Goal: Transaction & Acquisition: Purchase product/service

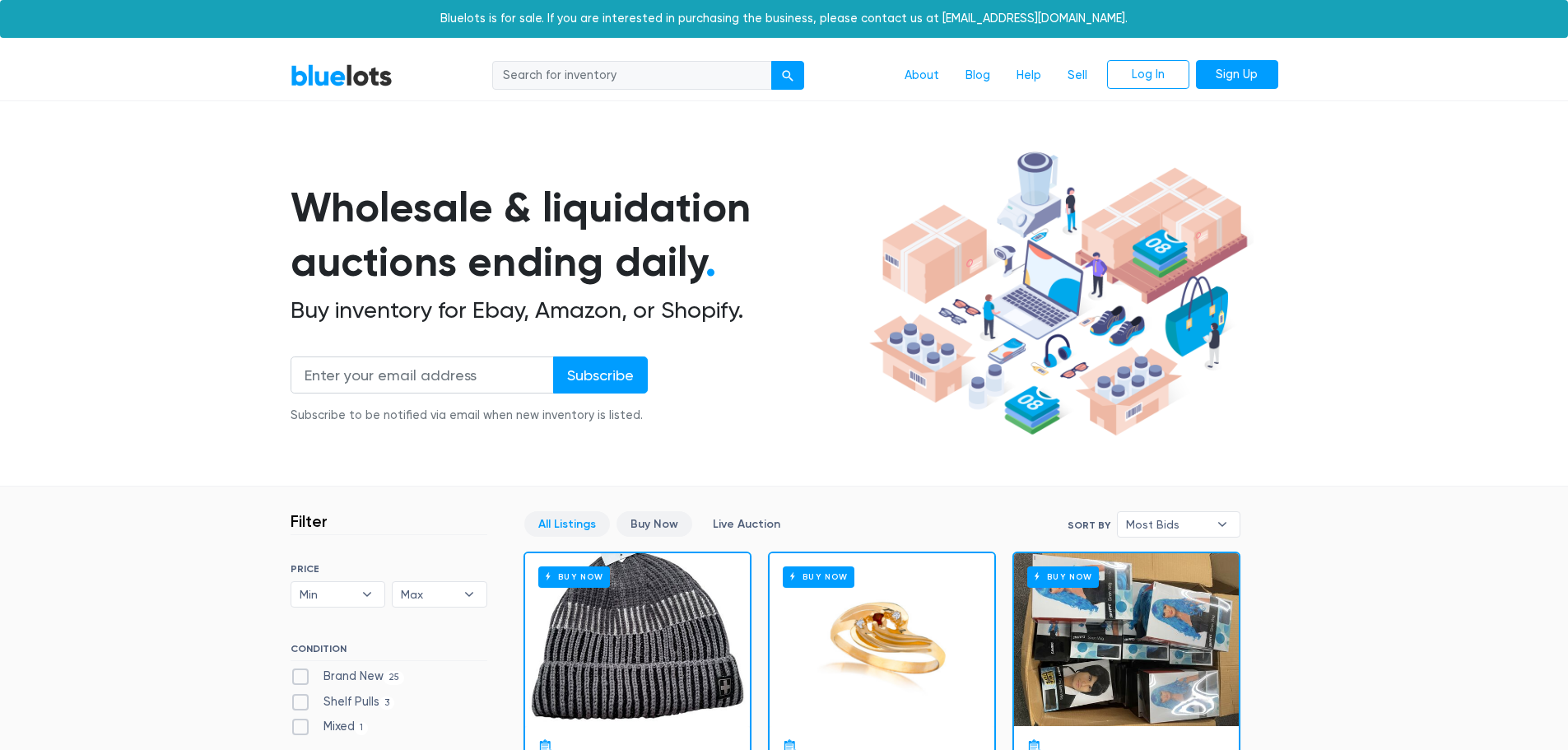
click at [653, 524] on link "Buy Now" at bounding box center [654, 523] width 76 height 26
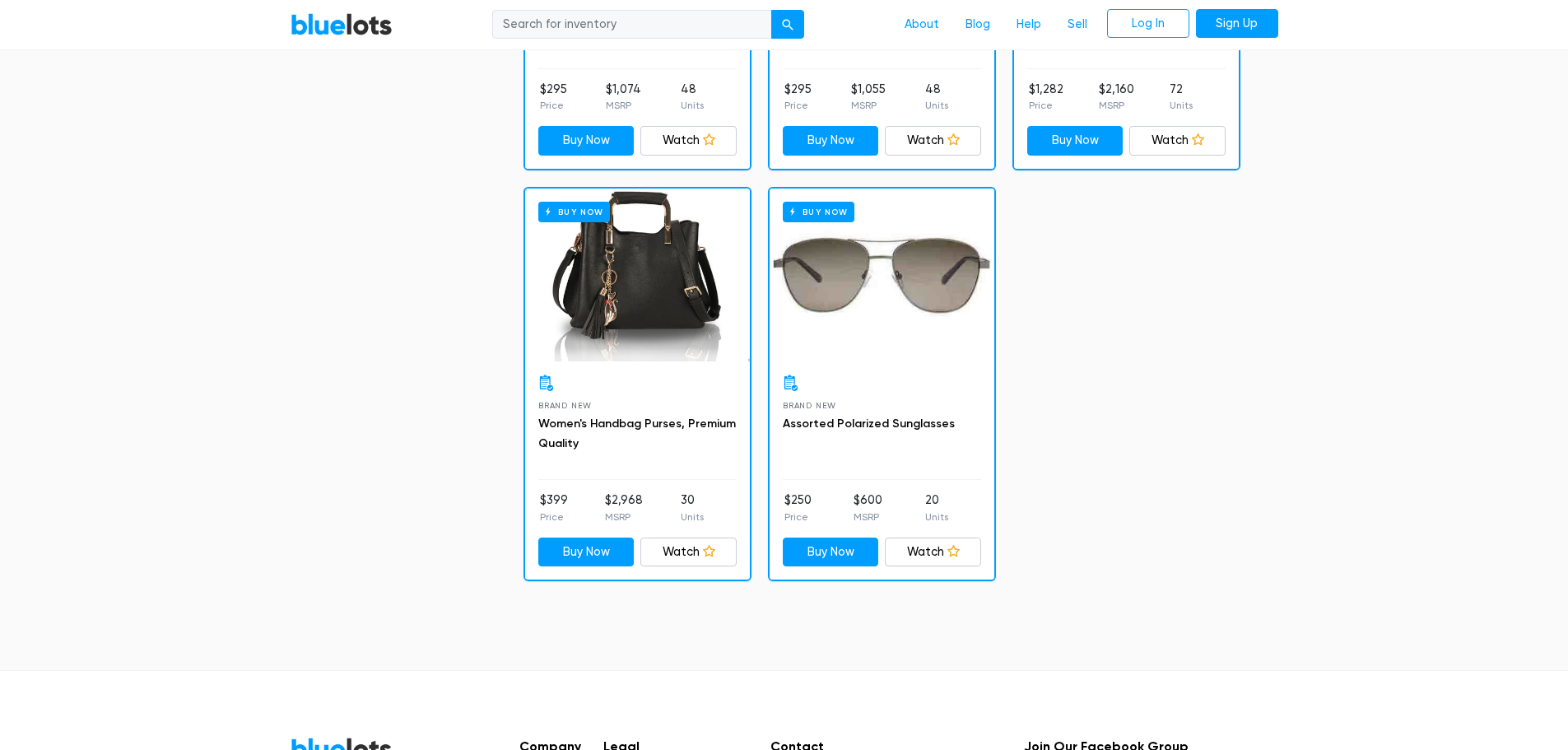
scroll to position [3653, 0]
click at [622, 270] on div "Buy Now" at bounding box center [637, 274] width 225 height 173
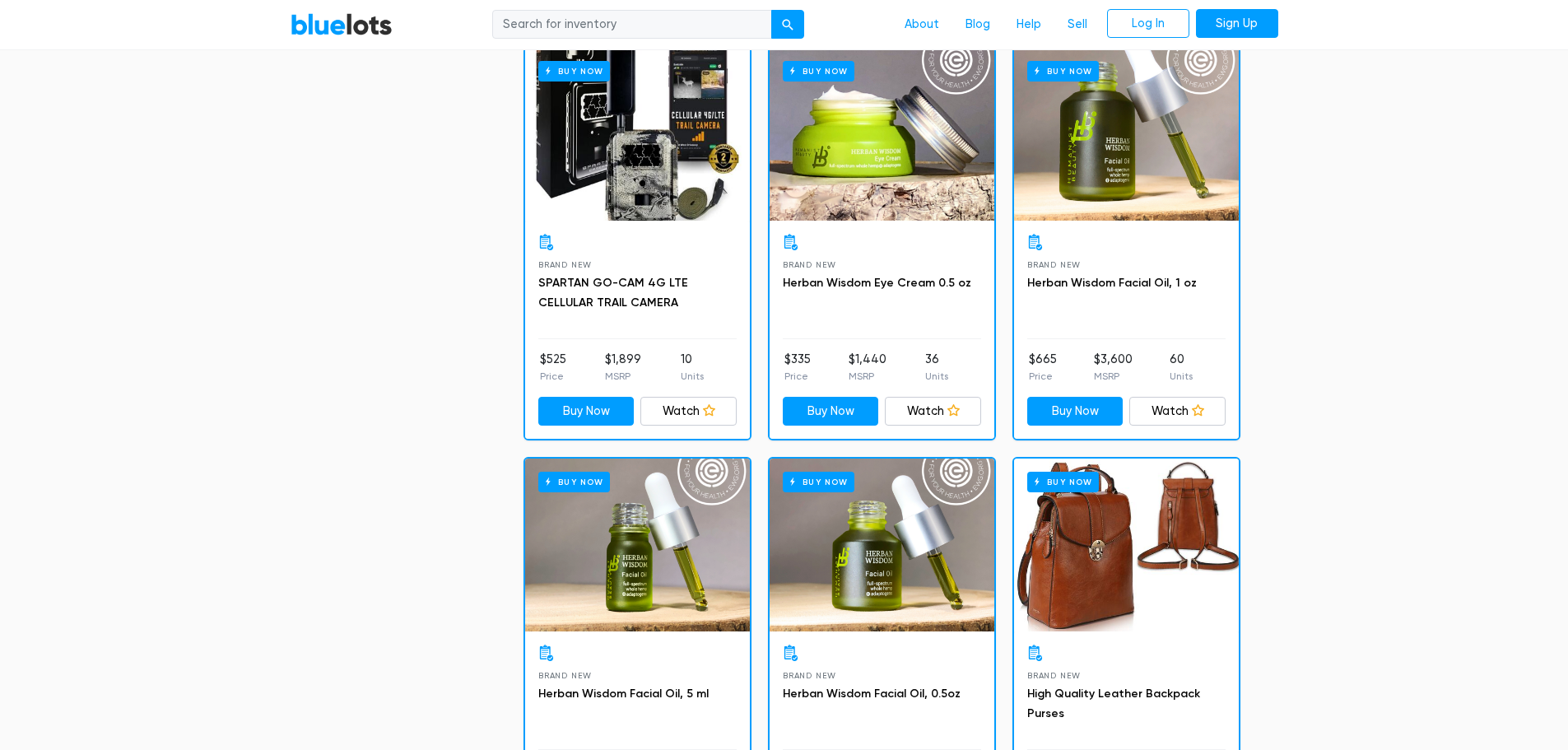
scroll to position [1595, 0]
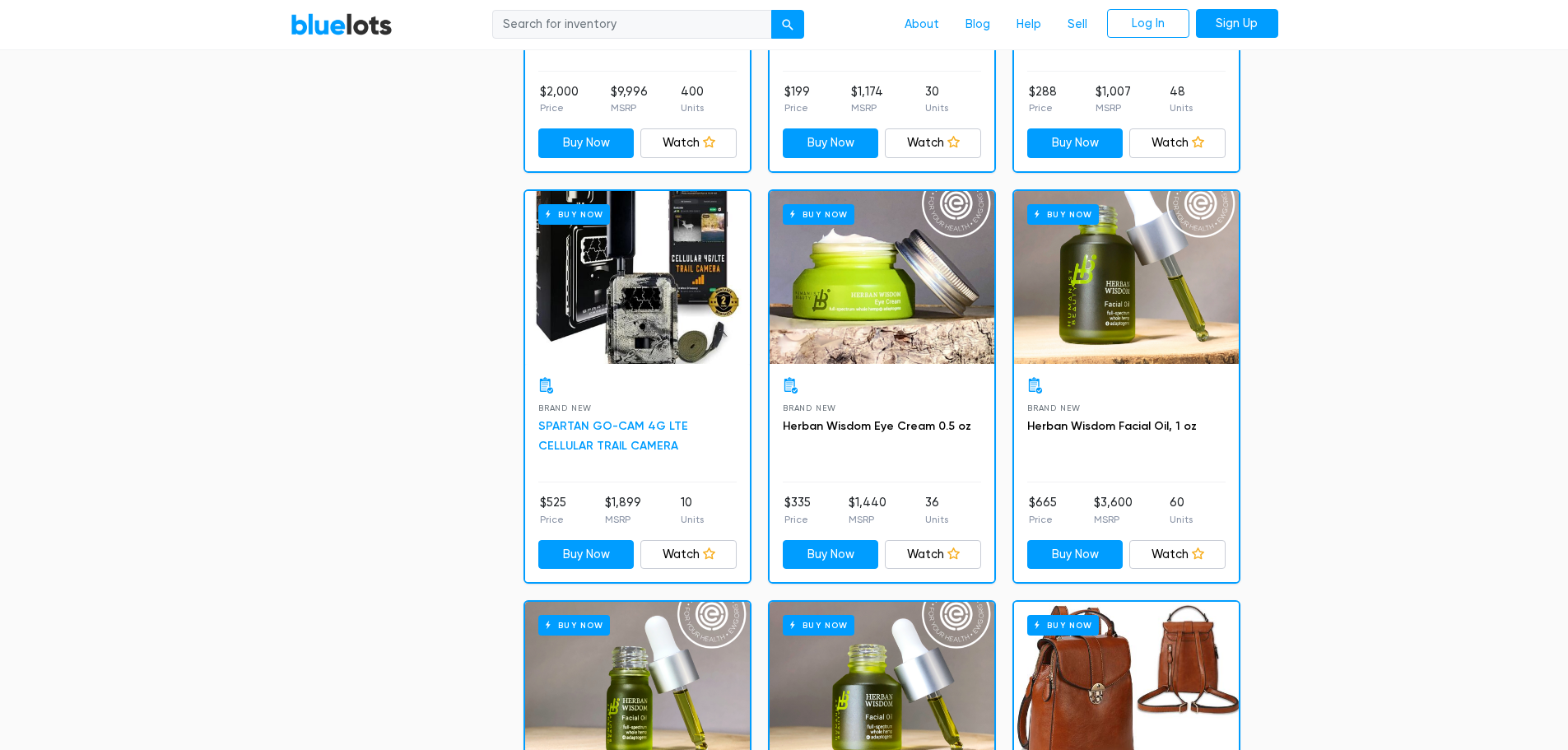
click at [574, 425] on link "SPARTAN GO-CAM 4G LTE CELLULAR TRAIL CAMERA" at bounding box center [613, 436] width 150 height 34
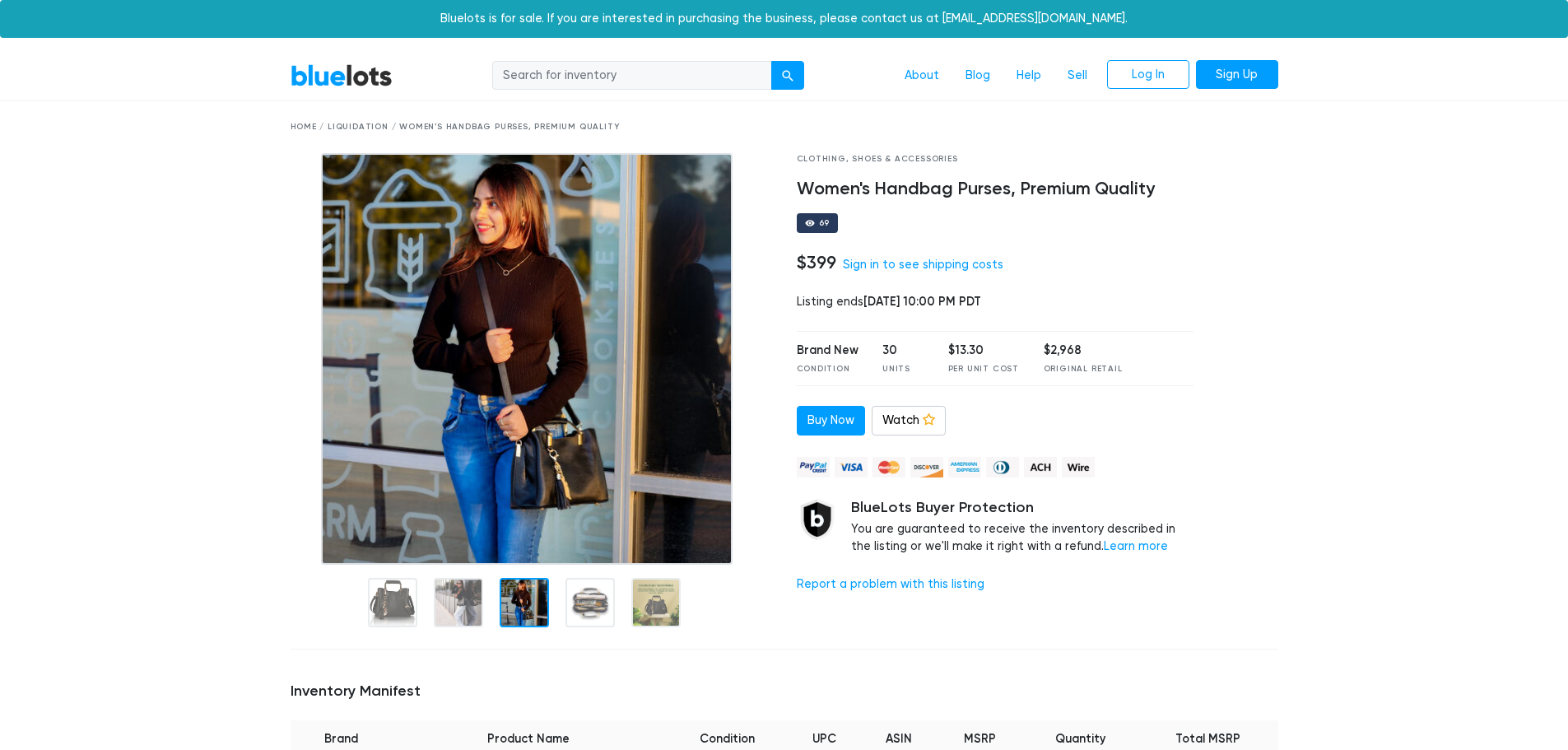
click at [515, 606] on div at bounding box center [524, 602] width 50 height 50
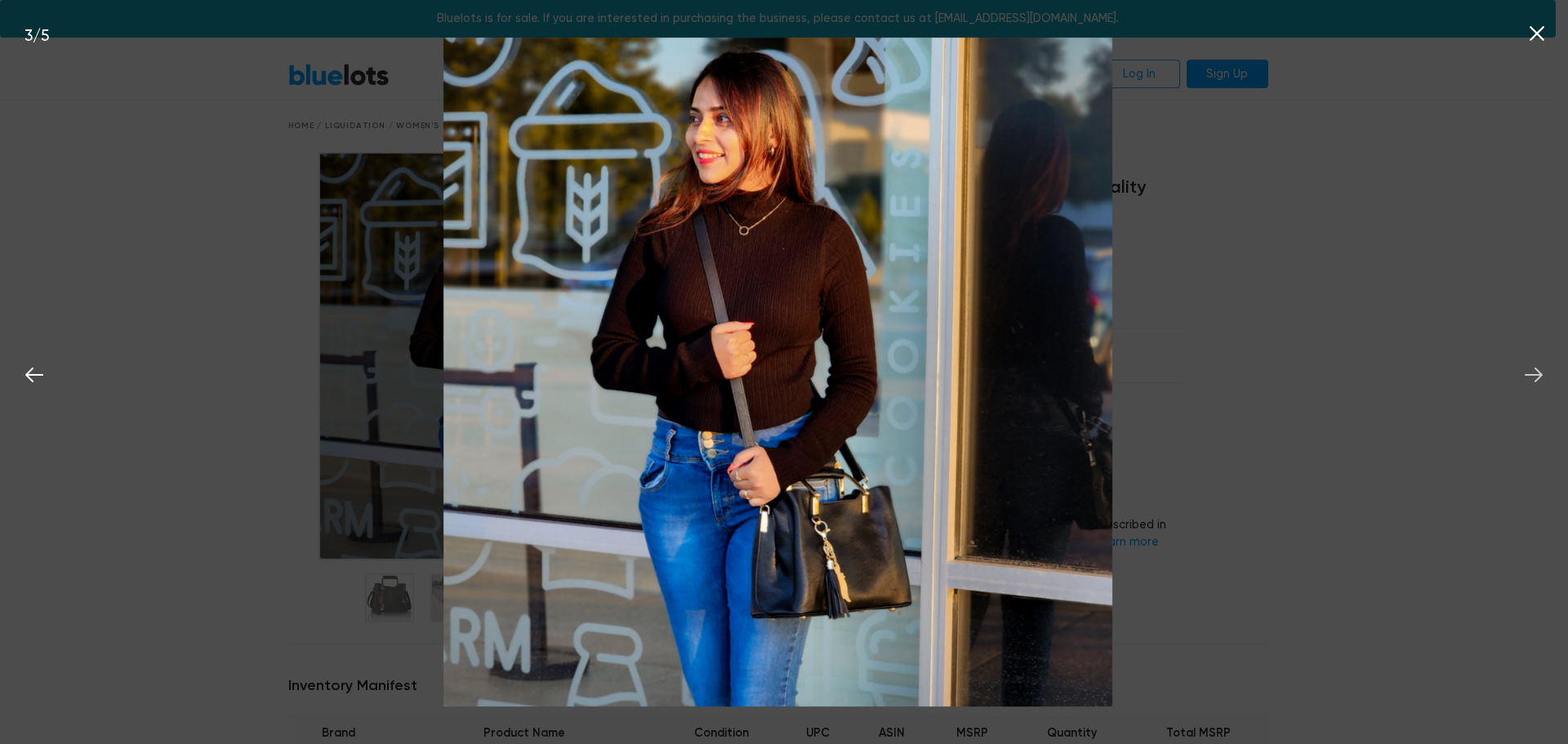
click at [1537, 373] on icon at bounding box center [1534, 375] width 25 height 25
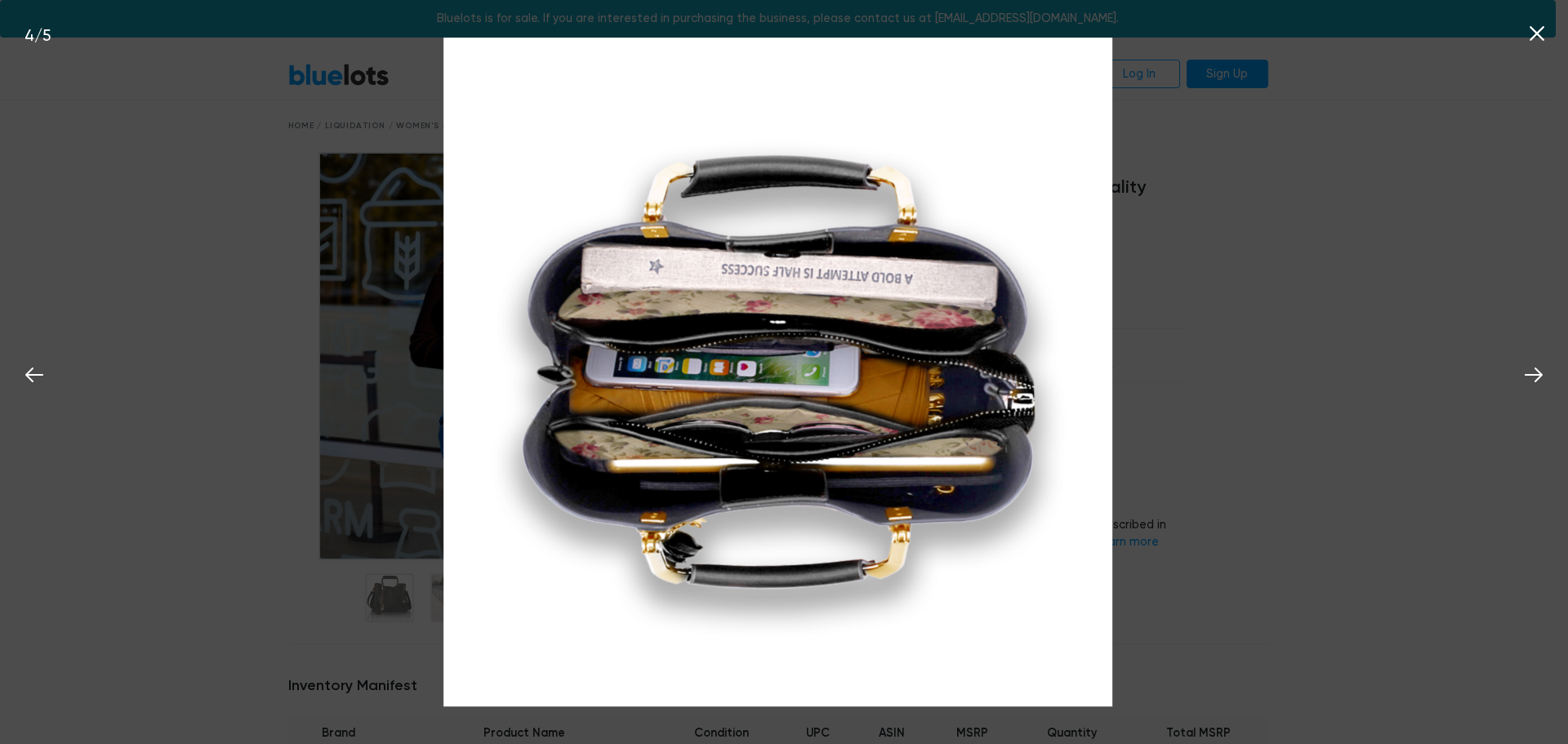
click at [1371, 255] on div "4 / 5" at bounding box center [784, 372] width 1568 height 744
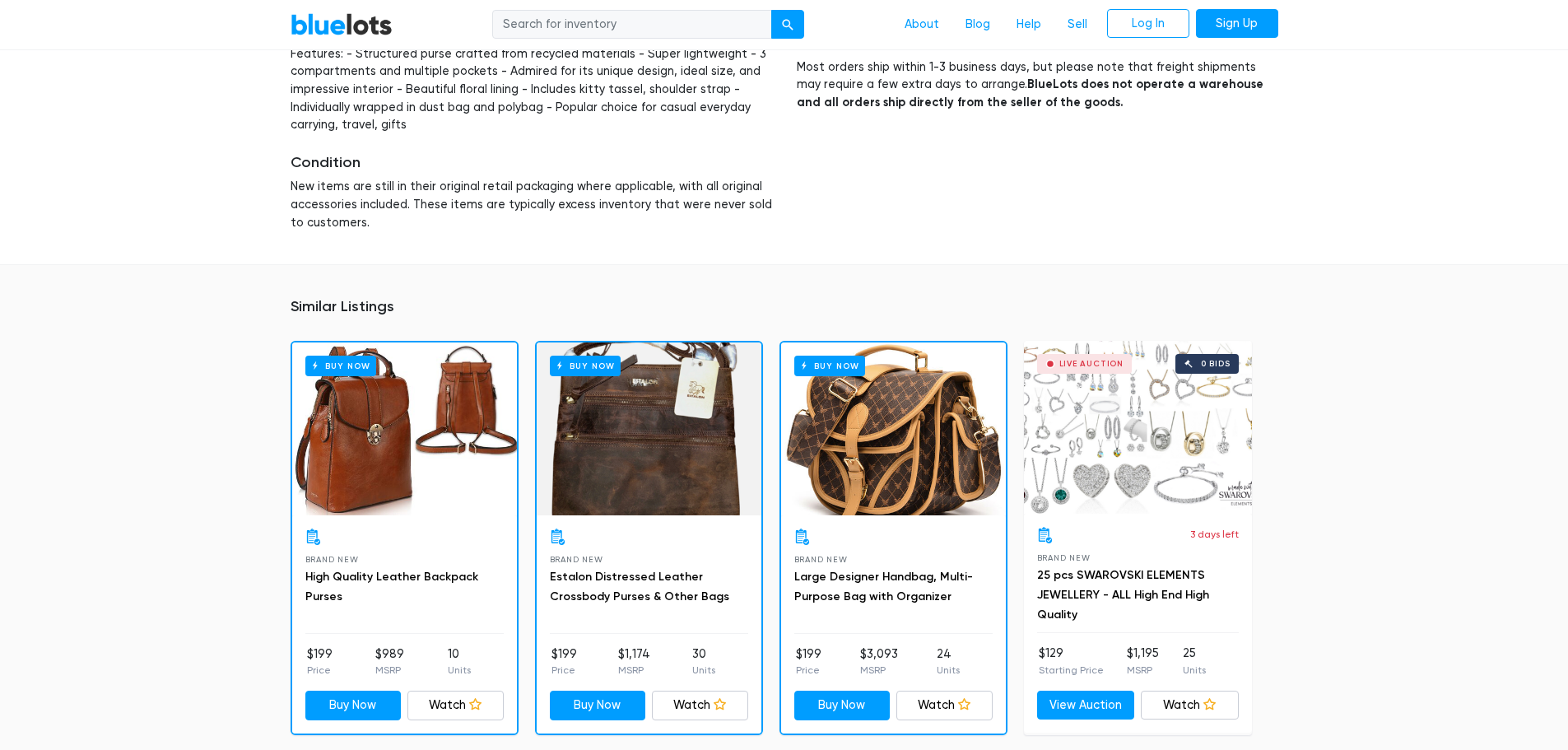
scroll to position [165, 0]
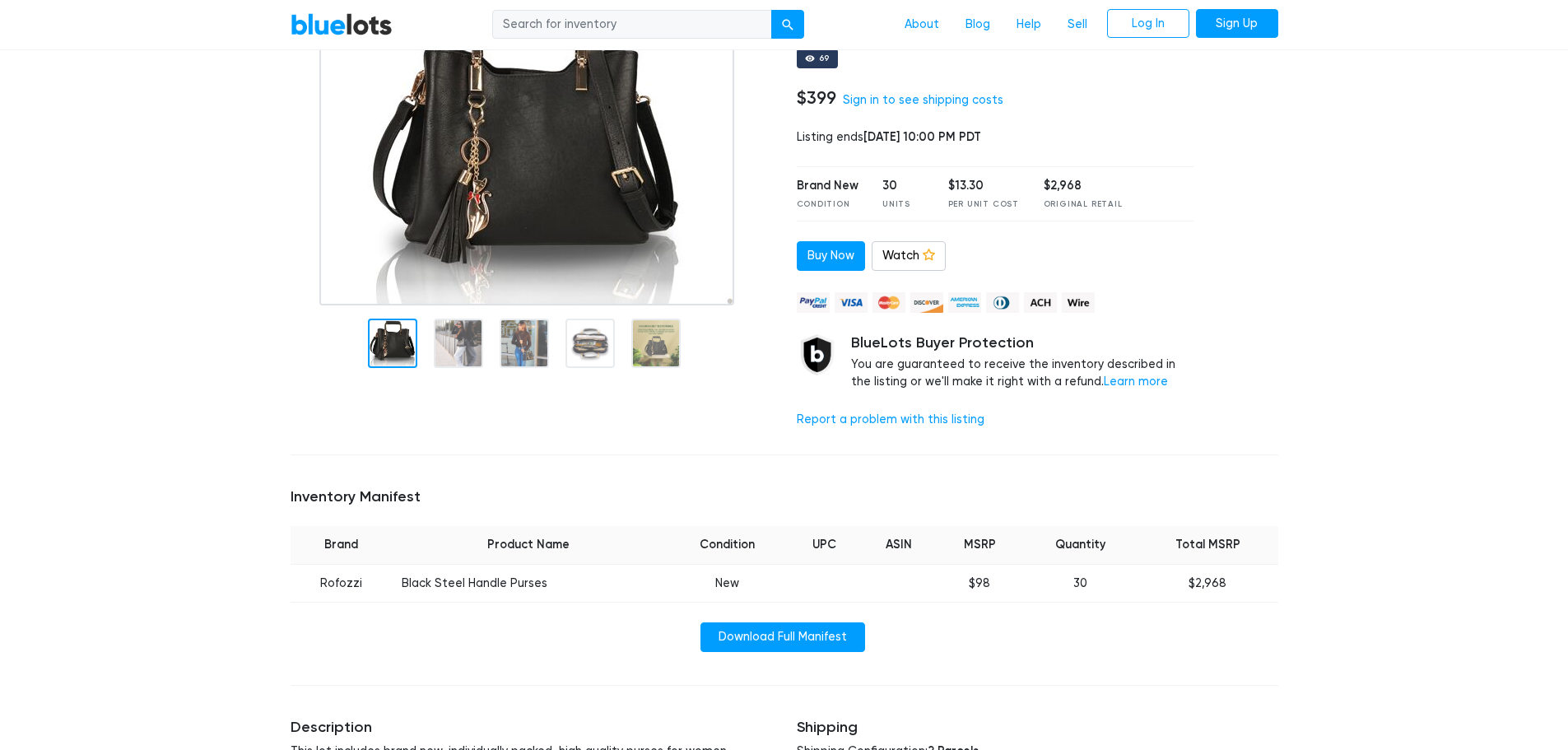
click at [514, 163] on img at bounding box center [527, 147] width 414 height 317
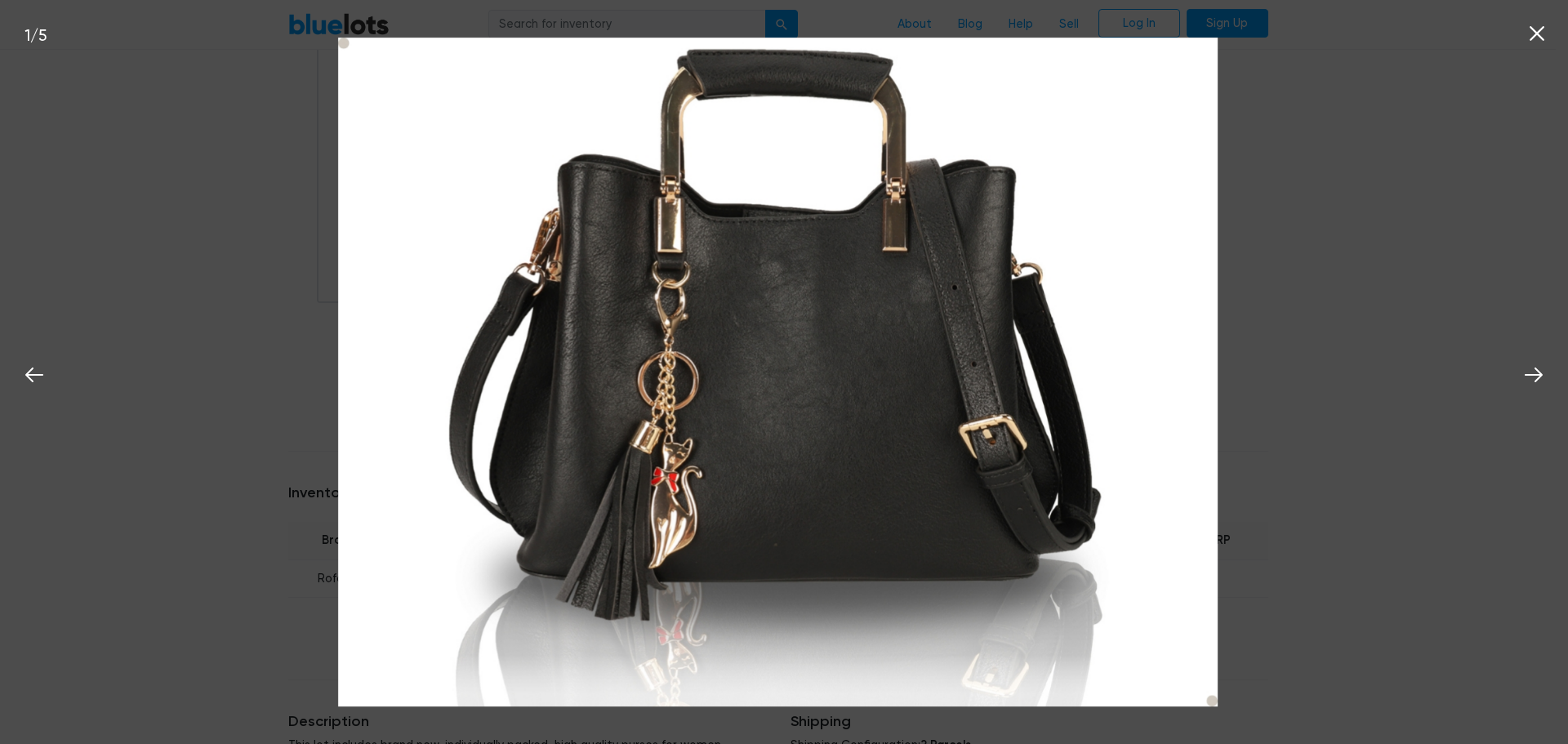
click at [1362, 212] on div "1 / 5" at bounding box center [784, 372] width 1568 height 744
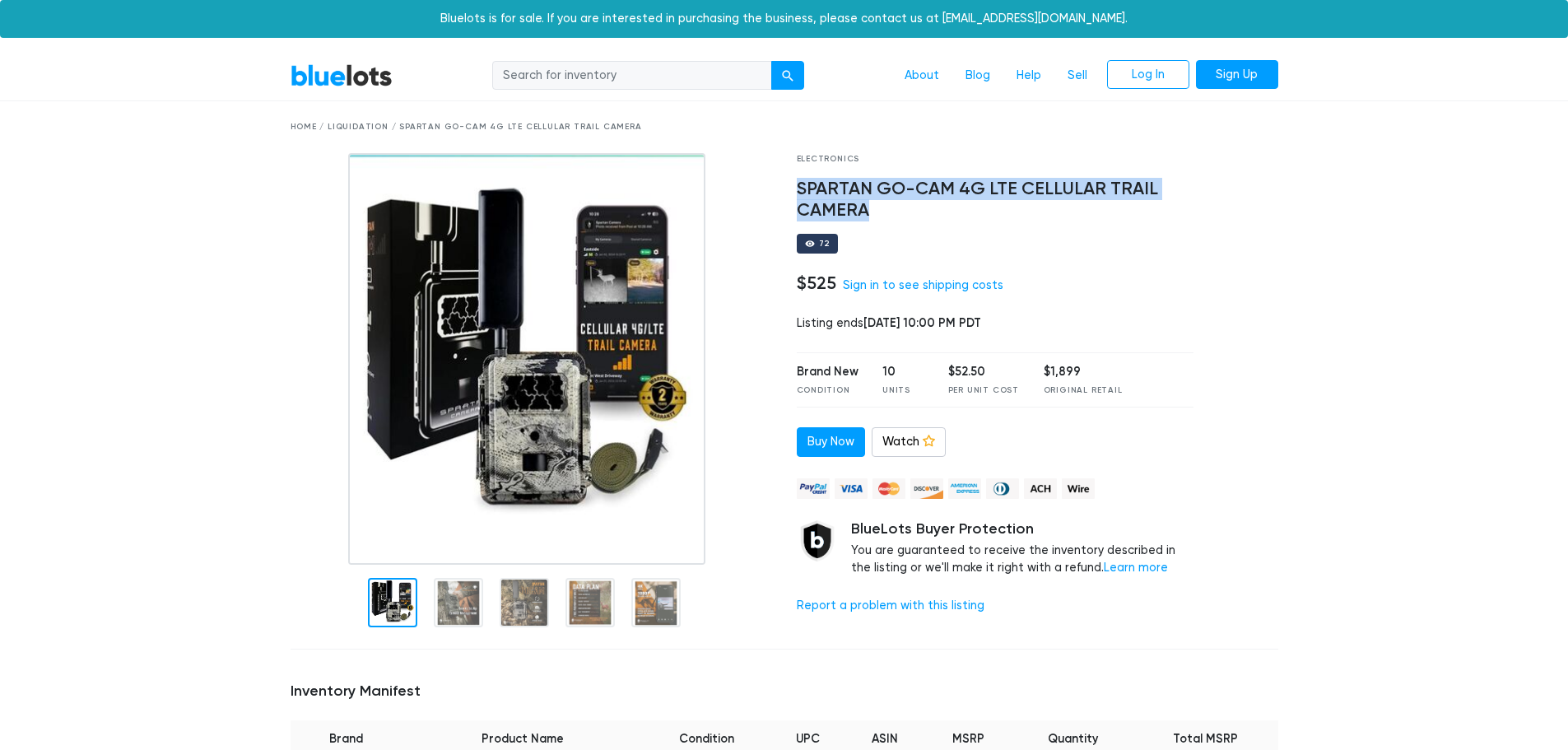
drag, startPoint x: 889, startPoint y: 205, endPoint x: 795, endPoint y: 182, distance: 96.8
click at [795, 182] on div "Electronics SPARTAN GO-CAM 4G LTE CELLULAR TRAIL CAMERA 72 $525 Sign in to see …" at bounding box center [995, 395] width 422 height 483
copy h4 "SPARTAN GO-CAM 4G LTE CELLULAR TRAIL CAMERA"
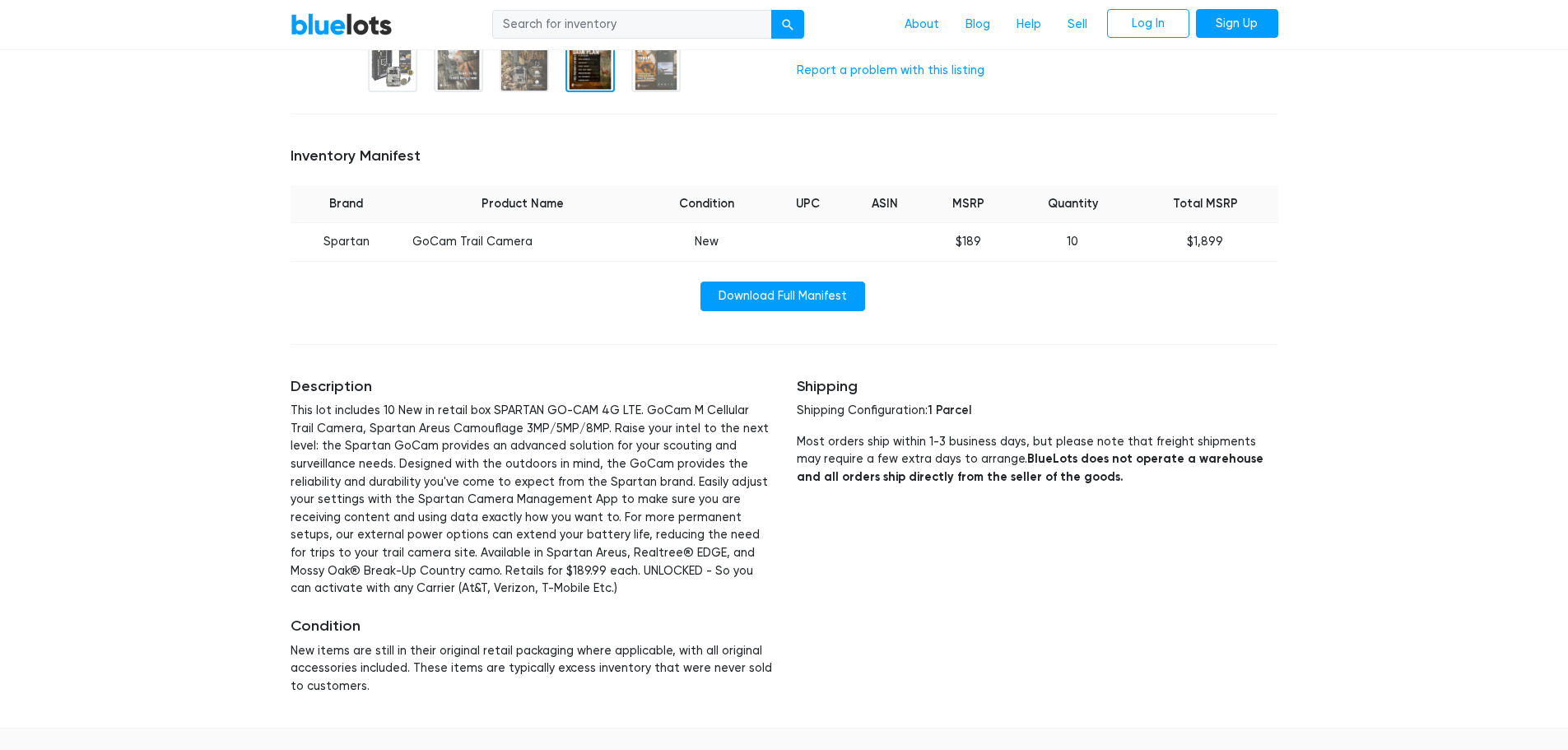
scroll to position [576, 0]
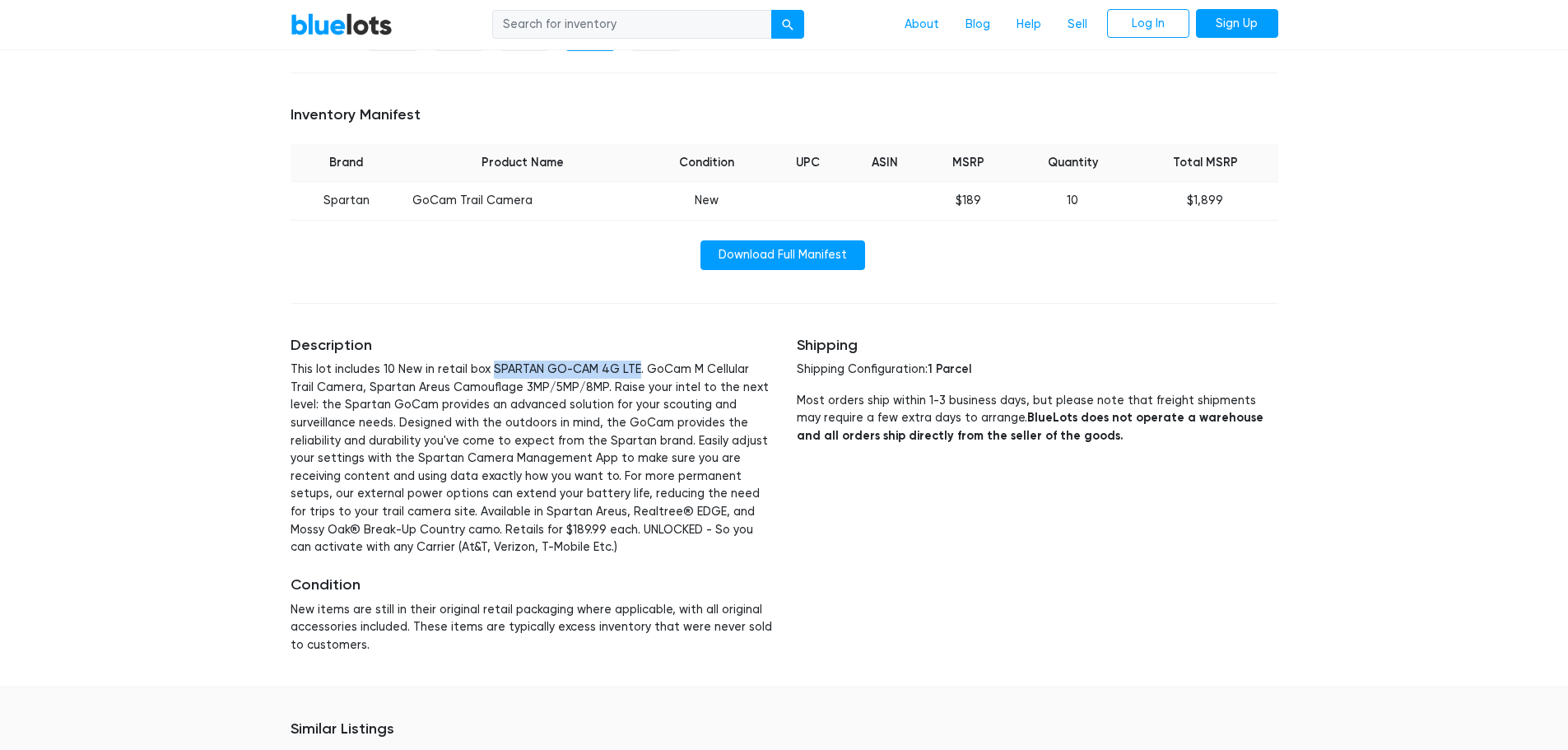
drag, startPoint x: 628, startPoint y: 367, endPoint x: 488, endPoint y: 371, distance: 140.1
click at [488, 371] on p "This lot includes 10 New in retail box SPARTAN GO-CAM 4G LTE. GoCam M Cellular …" at bounding box center [531, 458] width 482 height 196
copy p "SPARTAN GO-CAM 4G LTE"
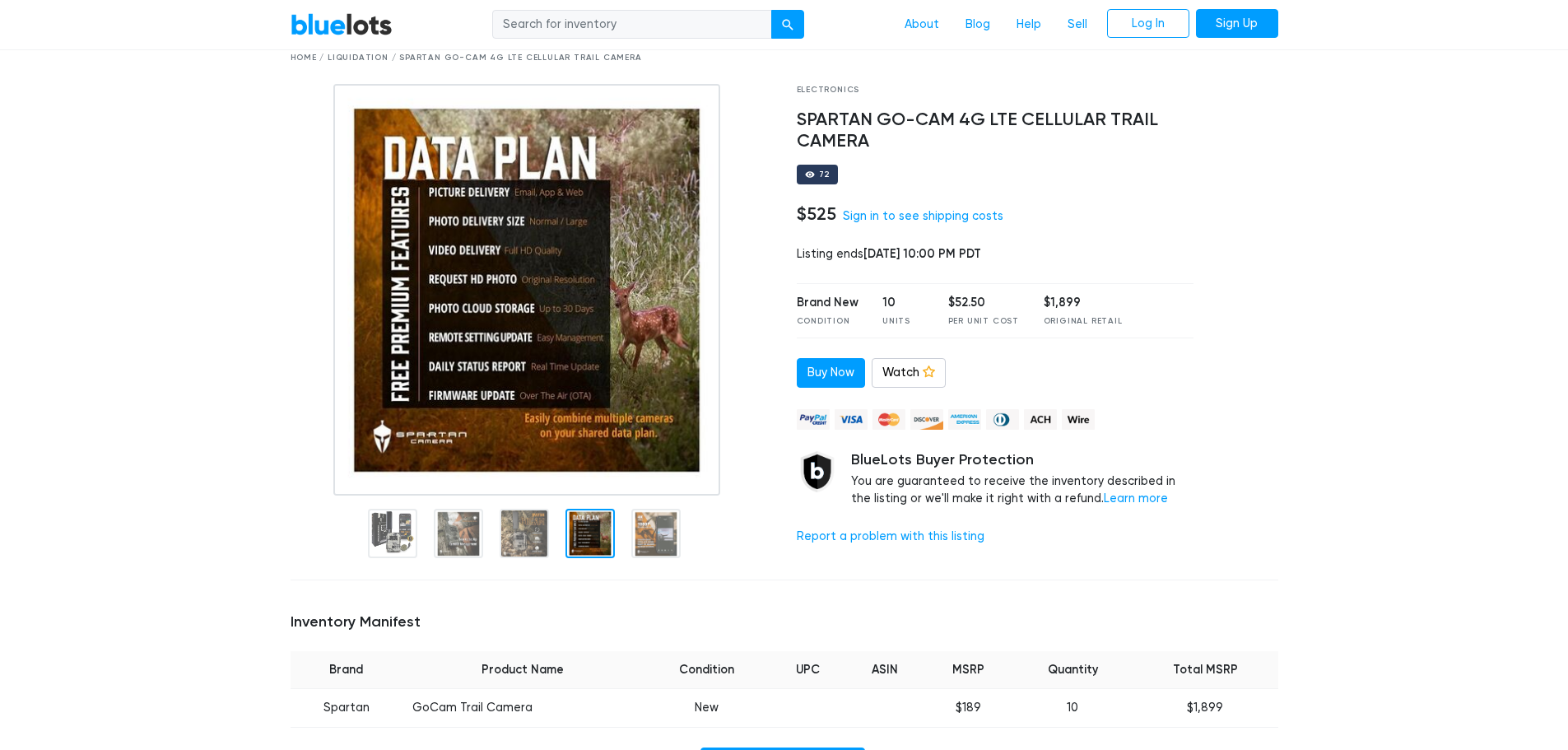
scroll to position [0, 0]
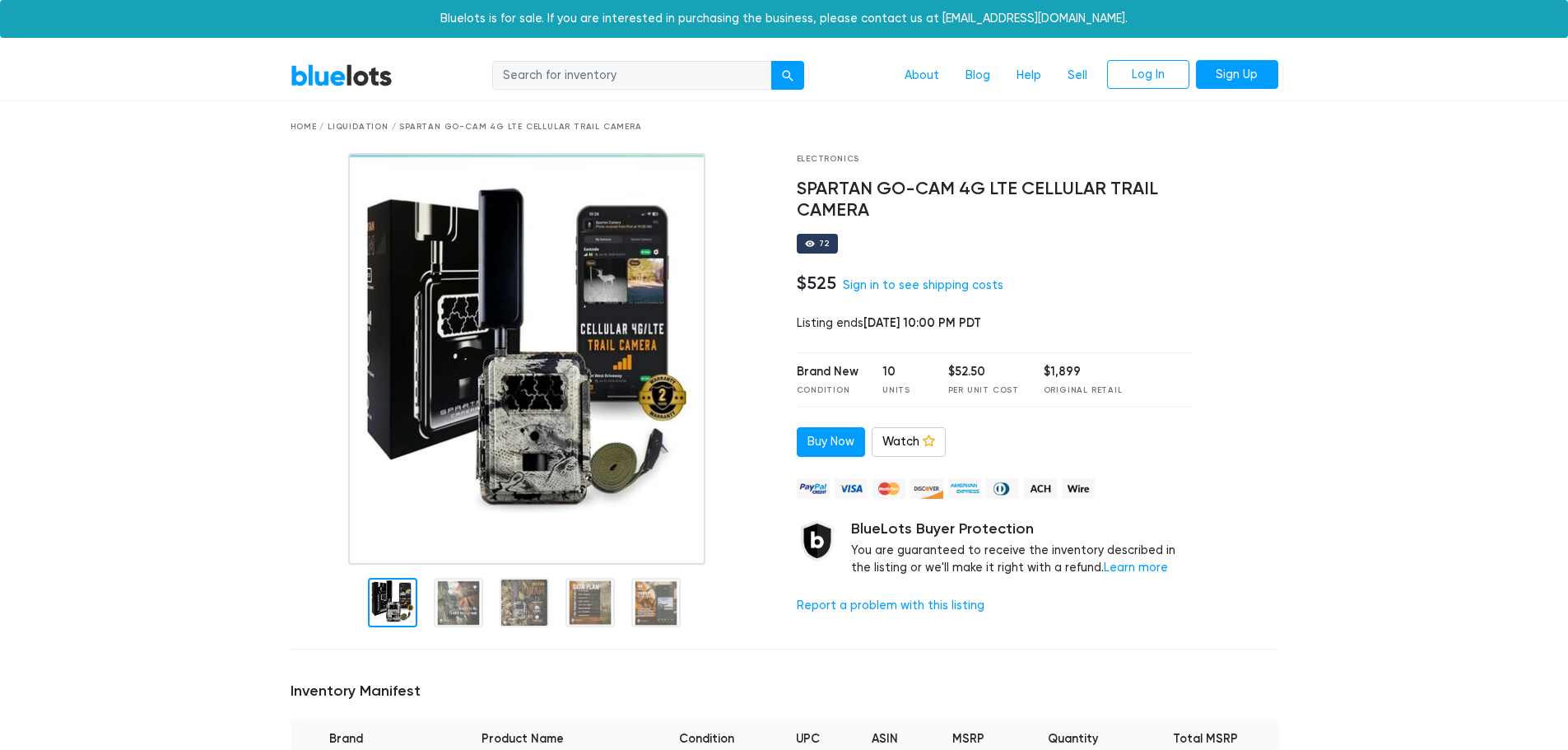
click at [398, 626] on div at bounding box center [392, 602] width 50 height 50
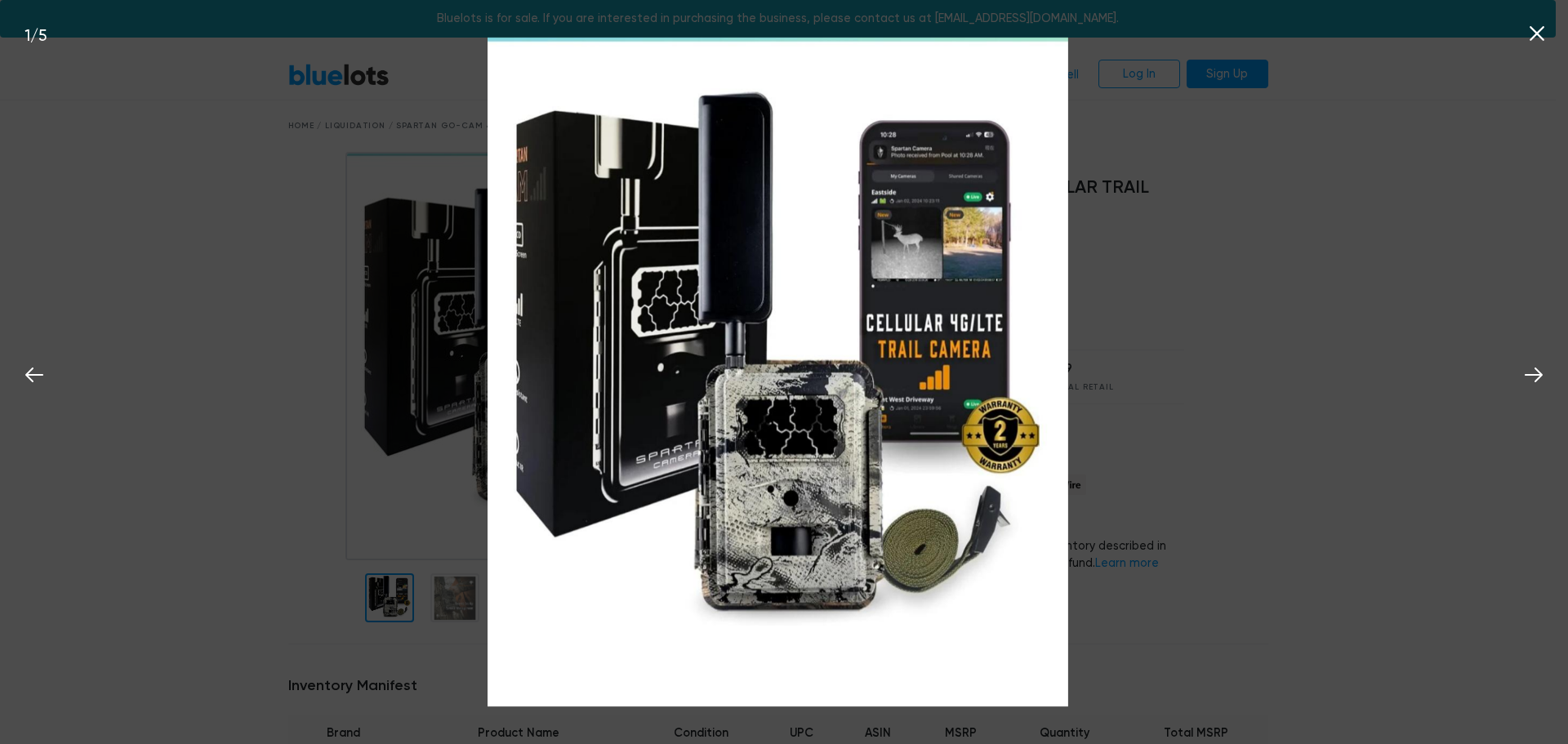
click at [249, 273] on div "1 / 5" at bounding box center [784, 372] width 1568 height 744
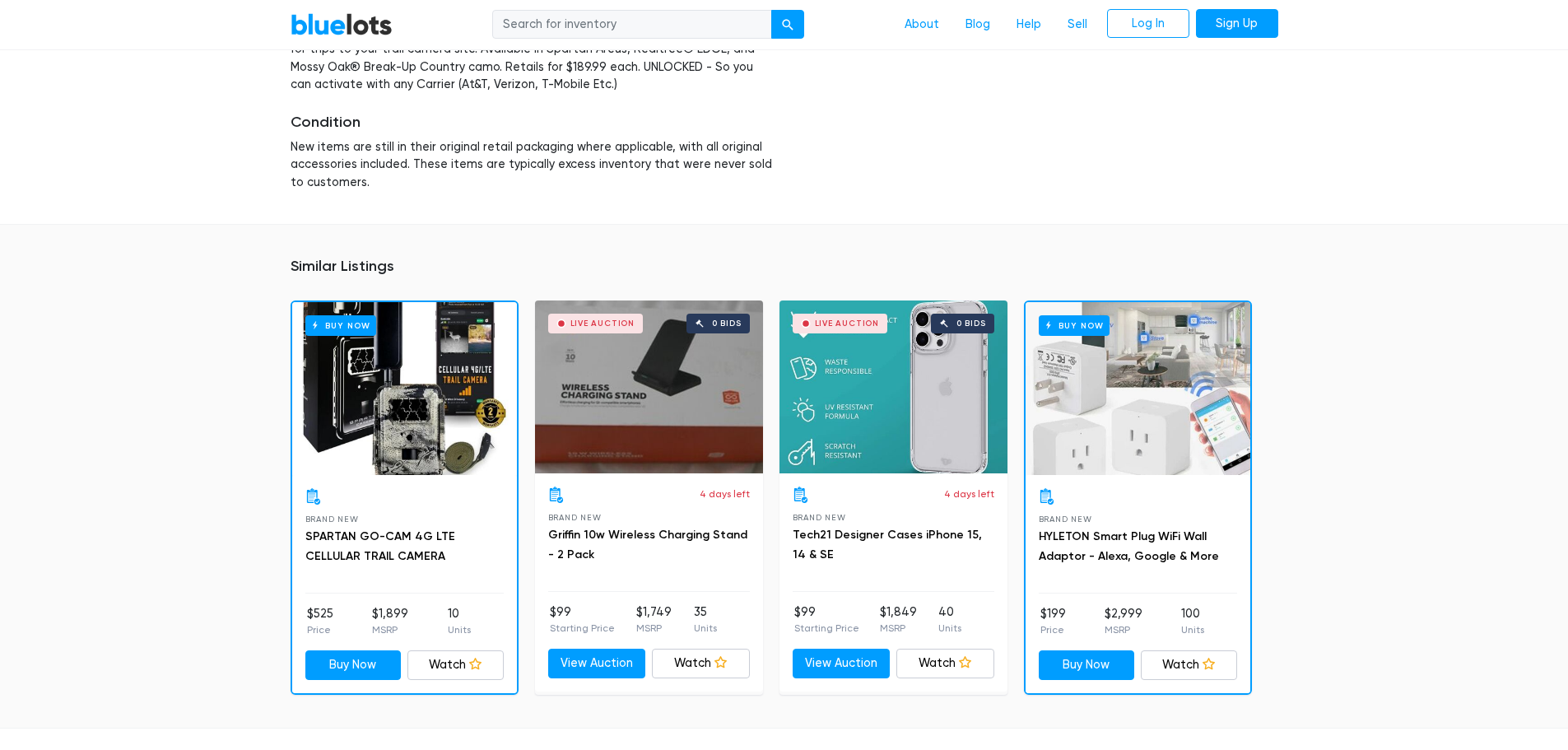
scroll to position [51, 0]
